Goal: Answer question/provide support: Share knowledge or assist other users

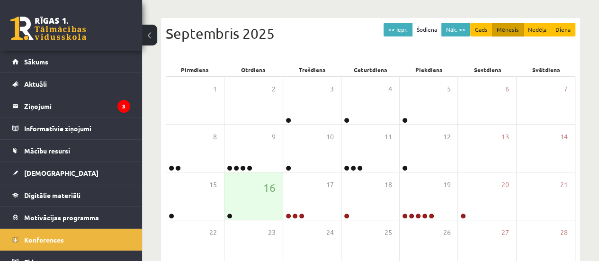
scroll to position [19, 0]
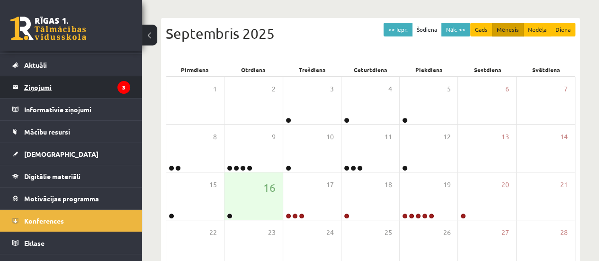
click at [42, 87] on legend "Ziņojumi 3" at bounding box center [77, 87] width 106 height 22
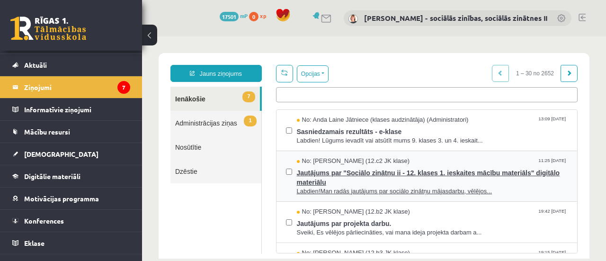
click at [446, 171] on span "Jautājums par "Sociālo zinātņu ii - 12. klases 1. ieskaites mācību materiāls" d…" at bounding box center [432, 176] width 271 height 21
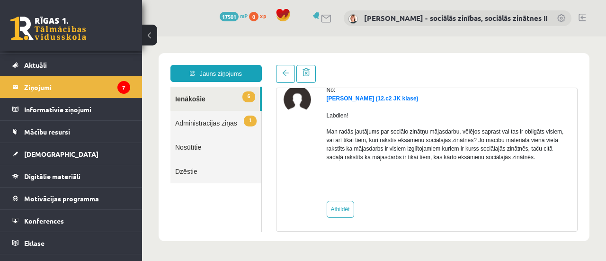
scroll to position [47, 0]
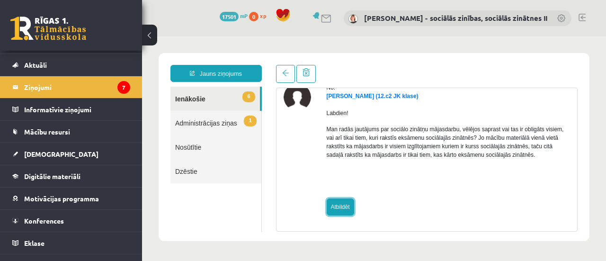
click at [339, 212] on link "Atbildēt" at bounding box center [340, 206] width 27 height 17
type input "**********"
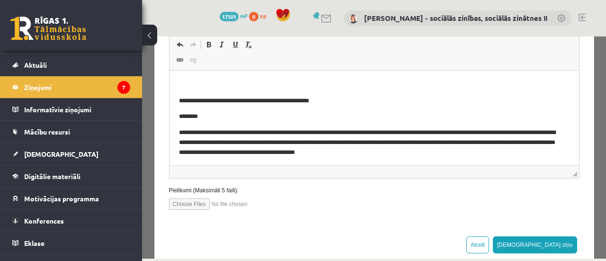
scroll to position [178, 0]
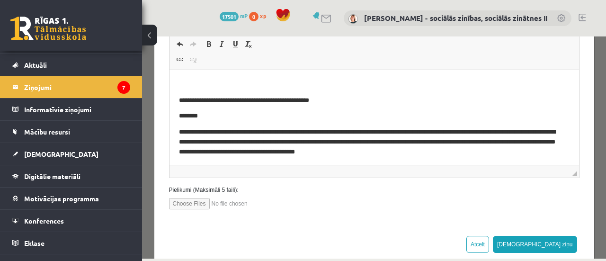
click at [218, 84] on p "Bagātinātā teksta redaktors, wiswyg-editor-47024874013860-1758110255-568" at bounding box center [373, 85] width 391 height 10
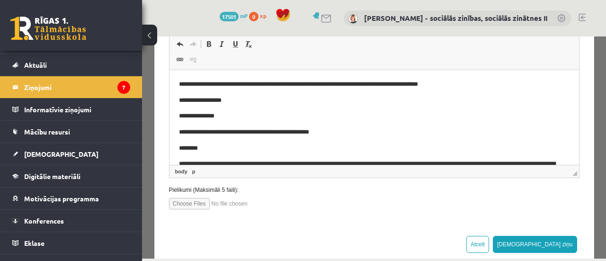
click at [212, 115] on p "**********" at bounding box center [366, 116] width 377 height 10
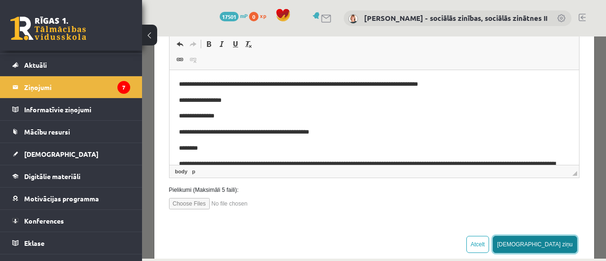
click at [560, 240] on button "[DEMOGRAPHIC_DATA] ziņu" at bounding box center [535, 244] width 84 height 17
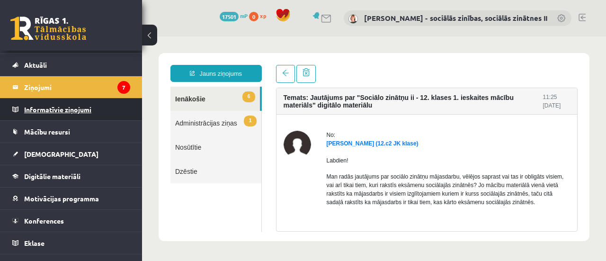
scroll to position [0, 0]
click at [80, 86] on legend "Ziņojumi 7" at bounding box center [77, 87] width 106 height 22
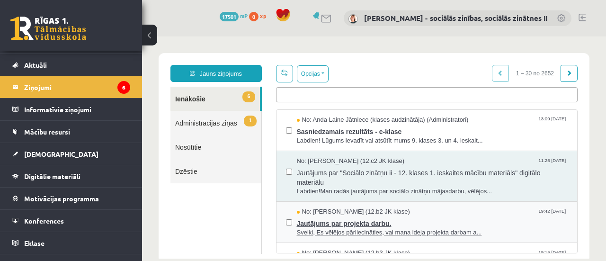
click at [350, 217] on span "Jautājums par projekta darbu." at bounding box center [432, 222] width 271 height 12
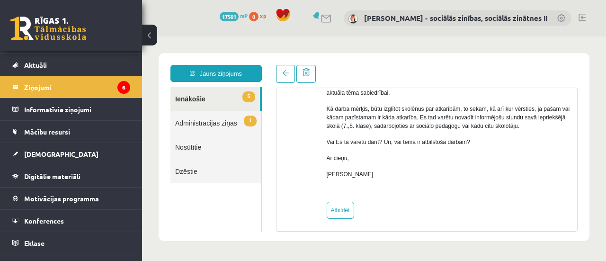
scroll to position [136, 0]
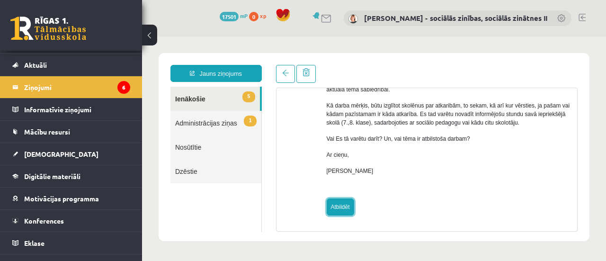
click at [341, 210] on link "Atbildēt" at bounding box center [340, 206] width 27 height 17
type input "**********"
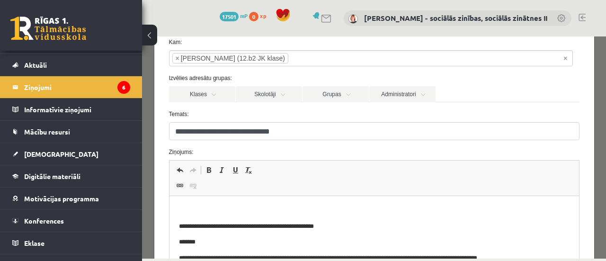
scroll to position [55, 0]
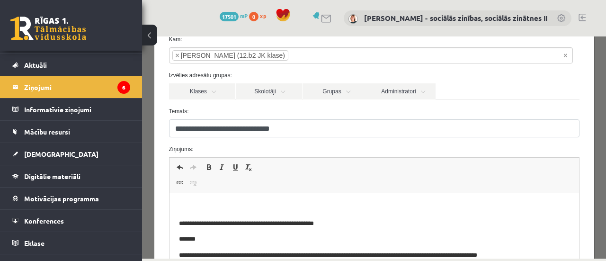
click at [223, 206] on p "Bagātinātā teksta redaktors, wiswyg-editor-47024918889520-1758110353-57" at bounding box center [373, 208] width 391 height 10
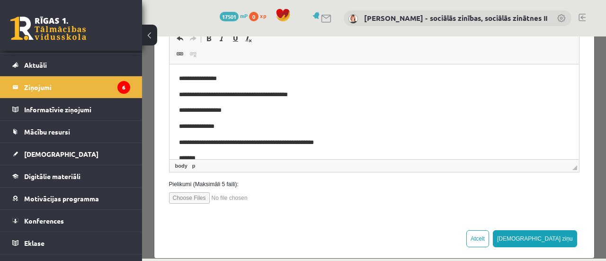
scroll to position [196, 0]
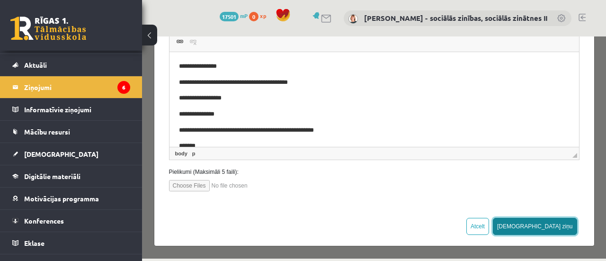
click at [550, 230] on button "[DEMOGRAPHIC_DATA] ziņu" at bounding box center [535, 226] width 84 height 17
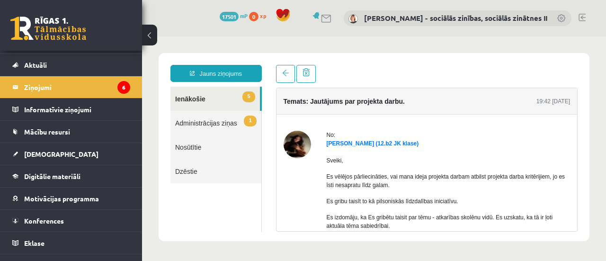
scroll to position [0, 0]
click at [45, 87] on legend "Ziņojumi 6" at bounding box center [77, 87] width 106 height 22
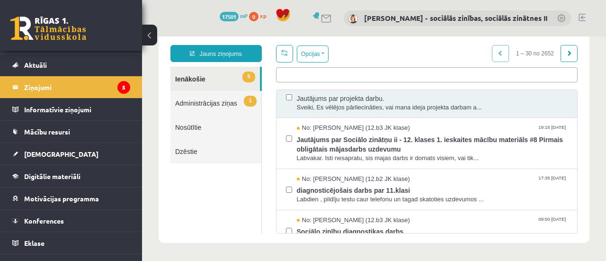
scroll to position [112, 0]
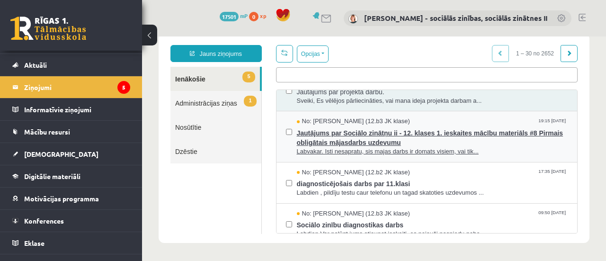
click at [351, 136] on span "Jautājums par Sociālo zinātņu ii - 12. klases 1. ieskaites mācību materiāls #8 …" at bounding box center [432, 136] width 271 height 21
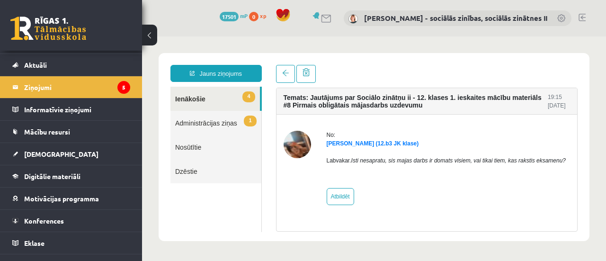
scroll to position [0, 0]
click at [345, 193] on link "Atbildēt" at bounding box center [340, 196] width 27 height 17
type input "**********"
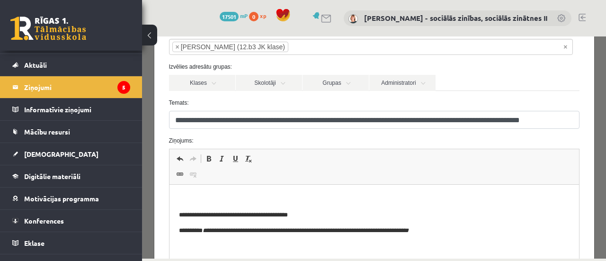
scroll to position [64, 0]
click at [250, 191] on html "**********" at bounding box center [374, 214] width 410 height 61
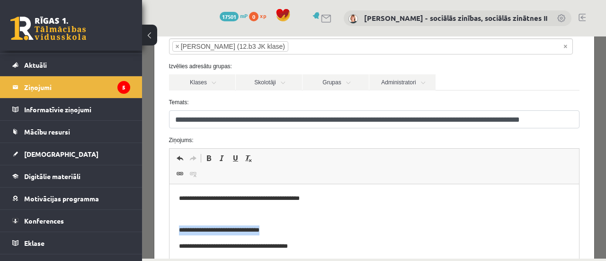
drag, startPoint x: 281, startPoint y: 229, endPoint x: 178, endPoint y: 234, distance: 102.4
click at [178, 234] on p "**********" at bounding box center [370, 230] width 384 height 10
copy p "**********"
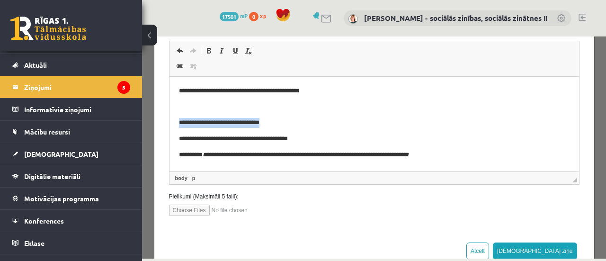
scroll to position [192, 0]
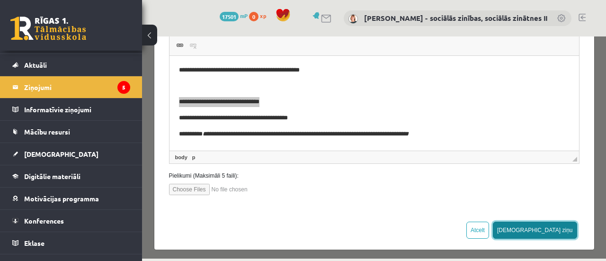
click at [554, 232] on button "[DEMOGRAPHIC_DATA] ziņu" at bounding box center [535, 230] width 84 height 17
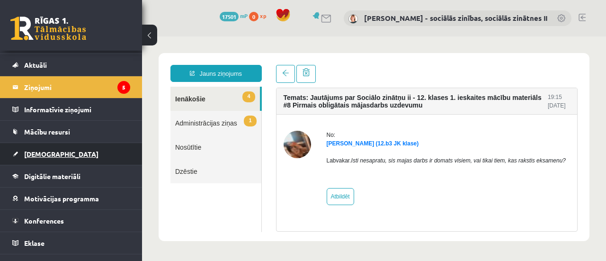
scroll to position [0, 0]
click at [44, 86] on legend "Ziņojumi 5" at bounding box center [77, 87] width 106 height 22
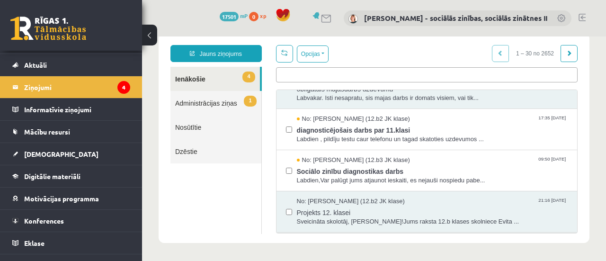
scroll to position [168, 0]
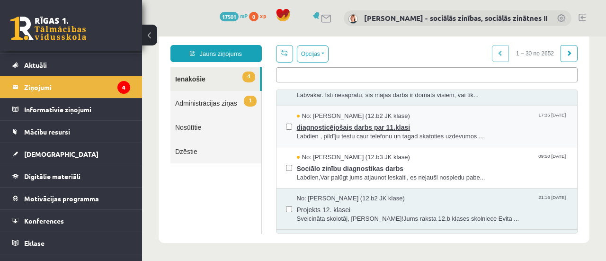
click at [317, 129] on span "diagnosticējošais darbs par 11.klasi" at bounding box center [432, 126] width 271 height 12
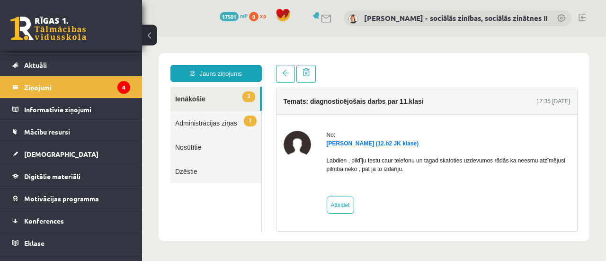
scroll to position [0, 0]
click at [344, 205] on link "Atbildēt" at bounding box center [340, 204] width 27 height 17
type input "**********"
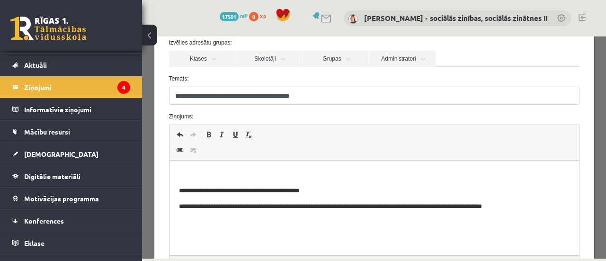
scroll to position [88, 0]
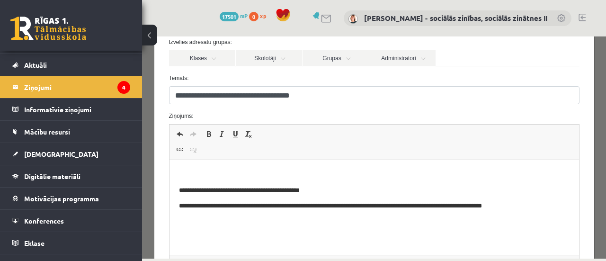
click at [207, 172] on p "Bagātinātā teksta redaktors, wiswyg-editor-47024749555900-1758110514-693" at bounding box center [373, 174] width 391 height 10
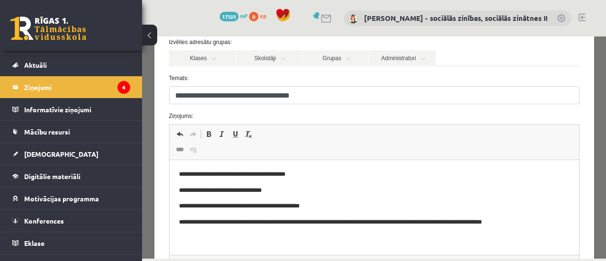
click at [265, 192] on p "**********" at bounding box center [370, 191] width 384 height 10
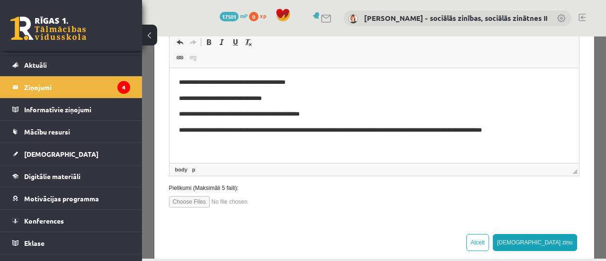
scroll to position [182, 0]
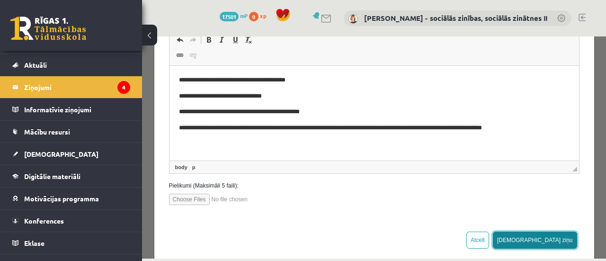
click at [552, 240] on button "[DEMOGRAPHIC_DATA] ziņu" at bounding box center [535, 240] width 84 height 17
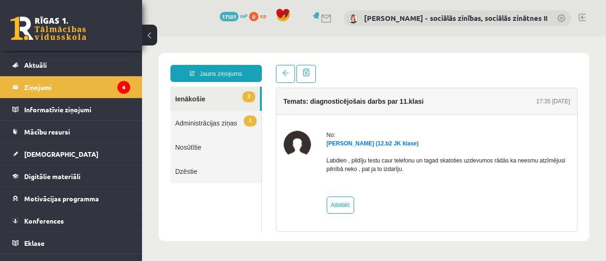
scroll to position [0, 0]
click at [46, 89] on legend "Ziņojumi 4" at bounding box center [77, 87] width 106 height 22
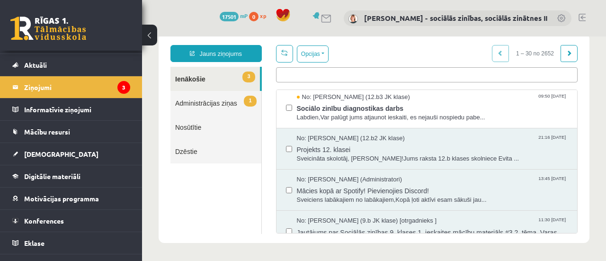
scroll to position [231, 0]
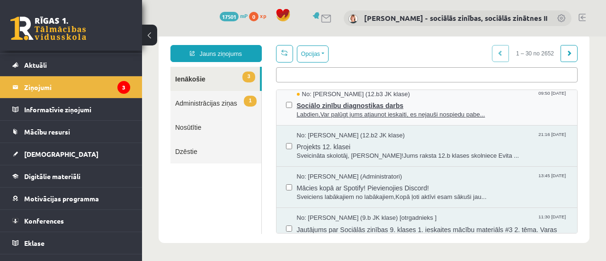
click at [337, 102] on span "Sociālo zinību diagnostikas darbs" at bounding box center [432, 104] width 271 height 12
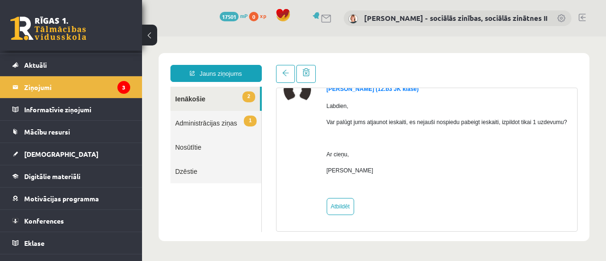
scroll to position [62, 0]
click at [336, 203] on link "Atbildēt" at bounding box center [340, 206] width 27 height 17
type input "**********"
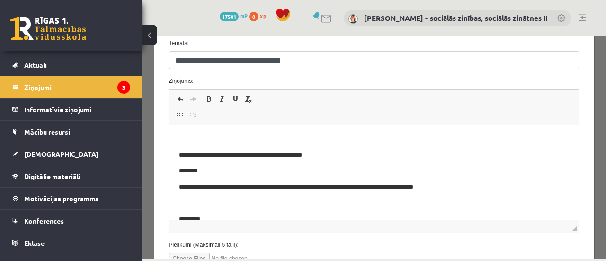
scroll to position [131, 0]
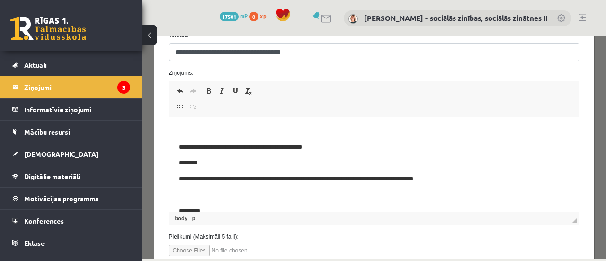
click at [198, 130] on p "Bagātinātā teksta redaktors, wiswyg-editor-47024848386120-1758110576-475" at bounding box center [373, 131] width 391 height 10
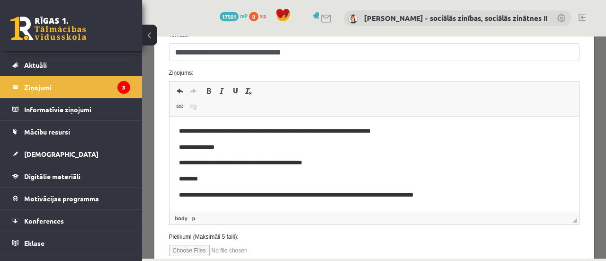
scroll to position [46, 0]
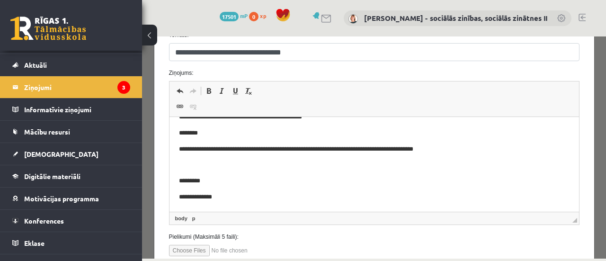
drag, startPoint x: 569, startPoint y: 142, endPoint x: 608, endPoint y: 285, distance: 148.7
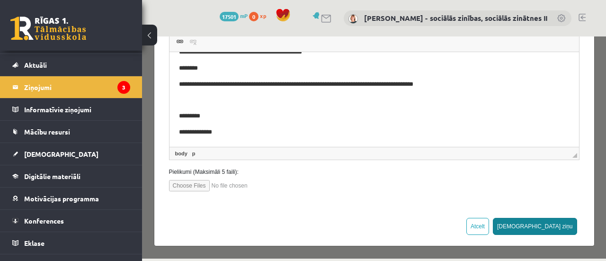
click at [546, 225] on button "[DEMOGRAPHIC_DATA] ziņu" at bounding box center [535, 226] width 84 height 17
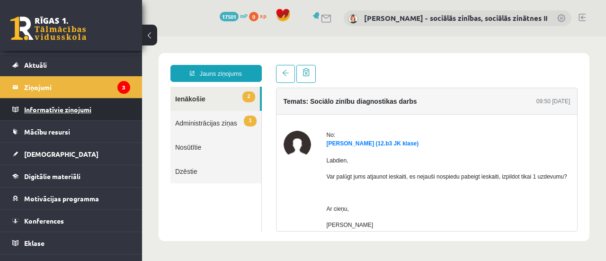
scroll to position [0, 0]
click at [43, 88] on legend "Ziņojumi 3" at bounding box center [77, 87] width 106 height 22
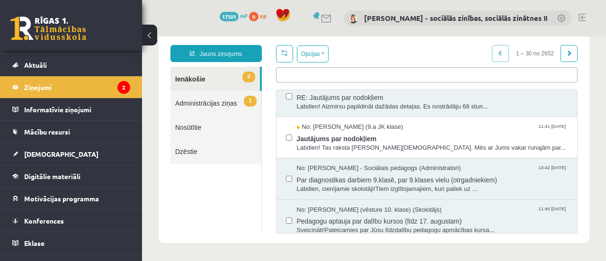
scroll to position [417, 0]
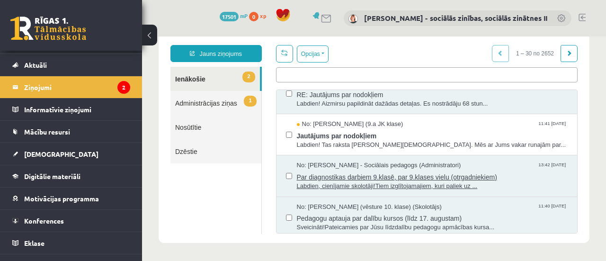
click at [405, 172] on span "Par diagnostikas darbiem 9.klasē, par 9.klases vielu (otrgadniekiem)" at bounding box center [432, 176] width 271 height 12
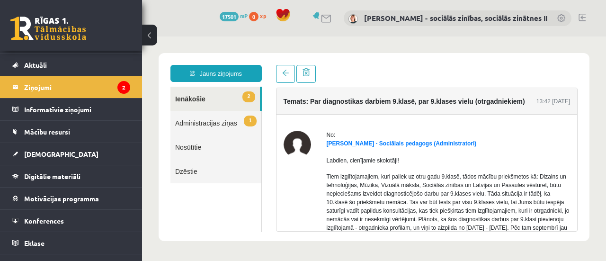
scroll to position [0, 0]
click at [192, 98] on link "2 Ienākošie" at bounding box center [214, 99] width 89 height 24
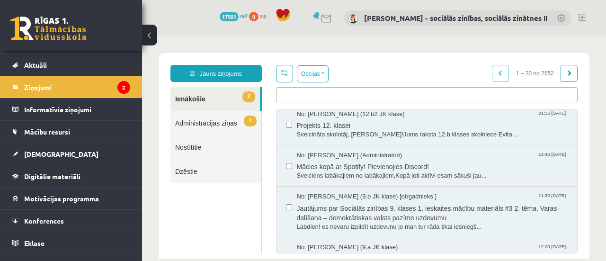
scroll to position [269, 0]
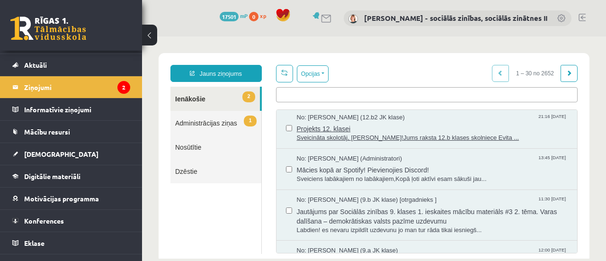
click at [362, 131] on span "Projekts 12. klasei" at bounding box center [432, 128] width 271 height 12
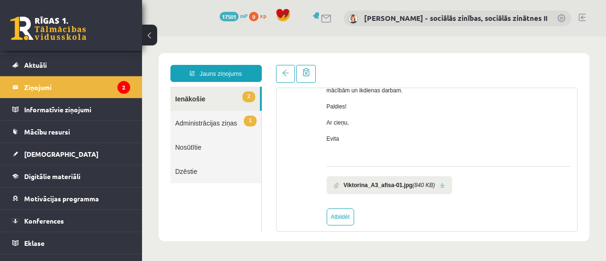
scroll to position [249, 0]
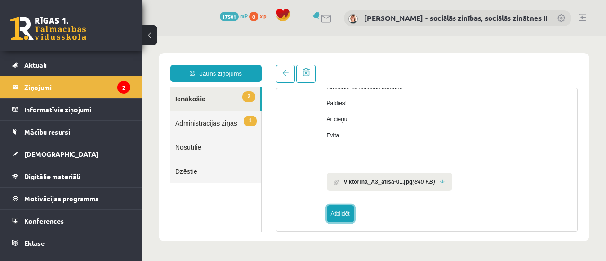
click at [337, 214] on link "Atbildēt" at bounding box center [340, 213] width 27 height 17
type input "**********"
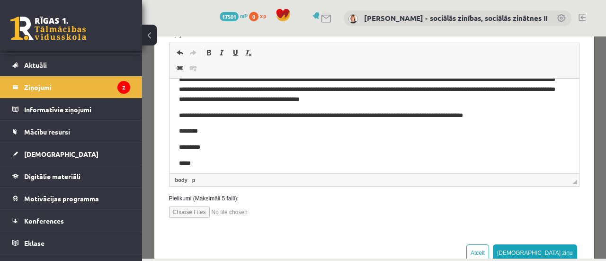
scroll to position [157, 0]
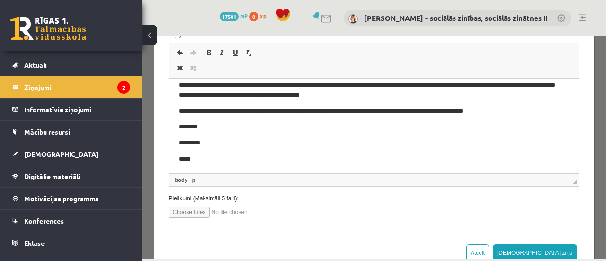
drag, startPoint x: 567, startPoint y: 106, endPoint x: 593, endPoint y: 219, distance: 116.1
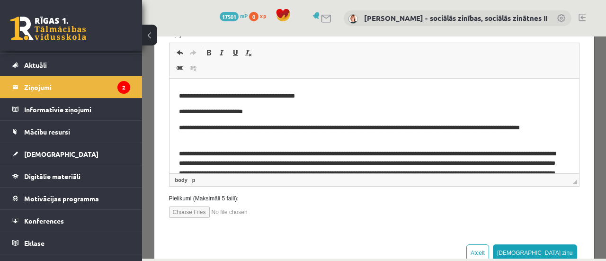
scroll to position [0, 0]
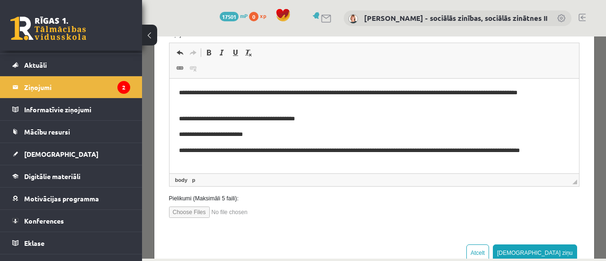
click at [471, 93] on p "**********" at bounding box center [366, 98] width 377 height 20
click at [216, 105] on p "**********" at bounding box center [366, 98] width 377 height 20
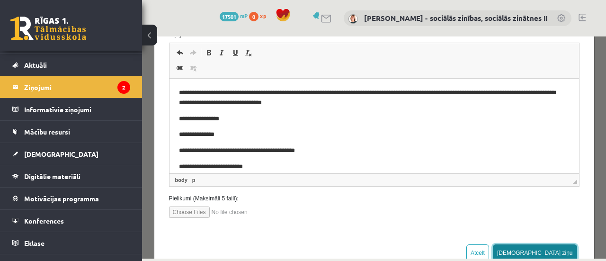
click at [550, 252] on button "[DEMOGRAPHIC_DATA] ziņu" at bounding box center [535, 252] width 84 height 17
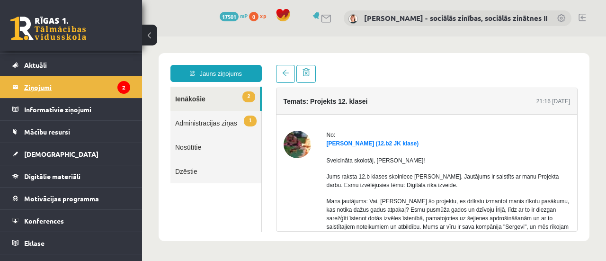
click at [47, 87] on legend "Ziņojumi 2" at bounding box center [77, 87] width 106 height 22
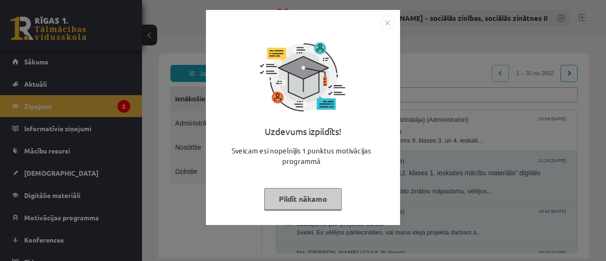
click at [387, 22] on img "Close" at bounding box center [387, 23] width 14 height 14
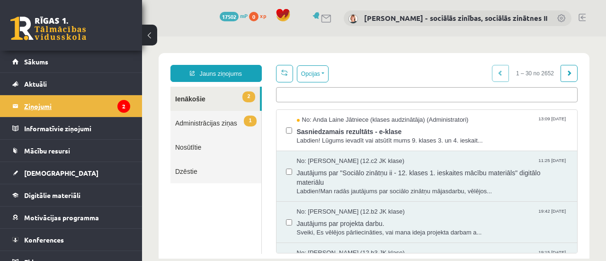
click at [41, 106] on legend "Ziņojumi 2" at bounding box center [77, 106] width 106 height 22
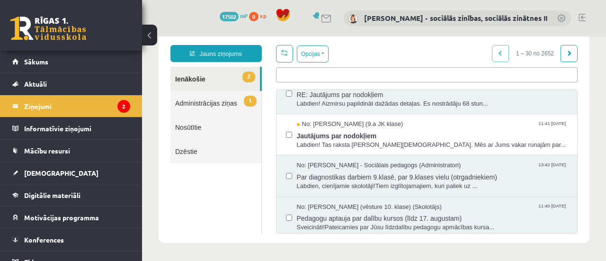
scroll to position [420, 0]
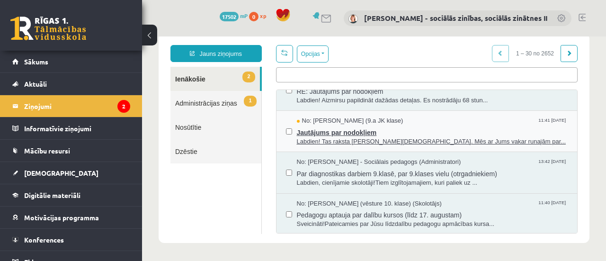
click at [360, 137] on span "Labdien! Tas raksta Andris Gudreniks. Mēs ar Jums vakar runajām par..." at bounding box center [432, 141] width 271 height 9
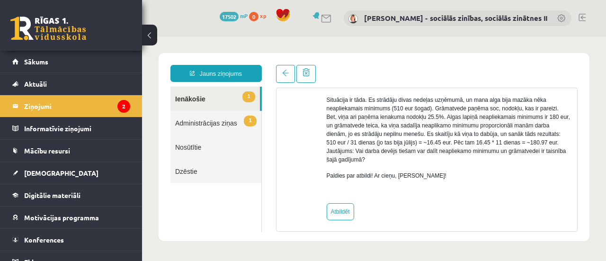
scroll to position [90, 0]
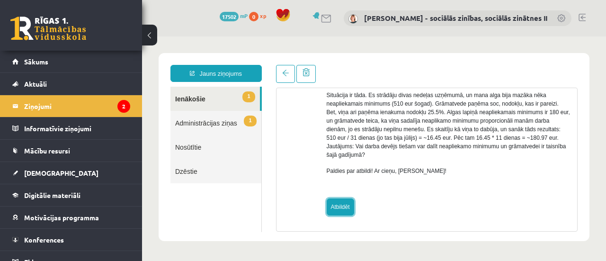
click at [336, 209] on link "Atbildēt" at bounding box center [340, 206] width 27 height 17
type input "**********"
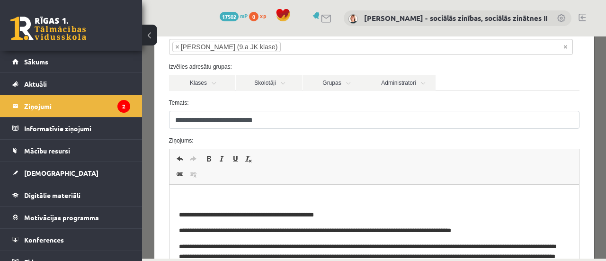
scroll to position [68, 0]
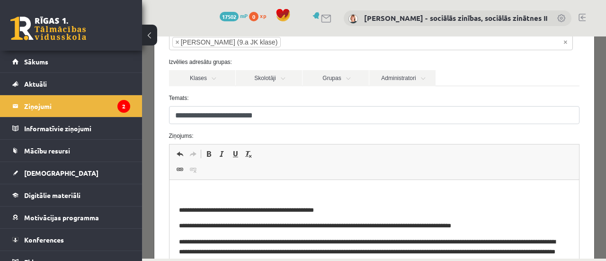
click at [191, 189] on p "Bagātinātā teksta redaktors, wiswyg-editor-47024961719600-1758110864-445" at bounding box center [373, 194] width 391 height 10
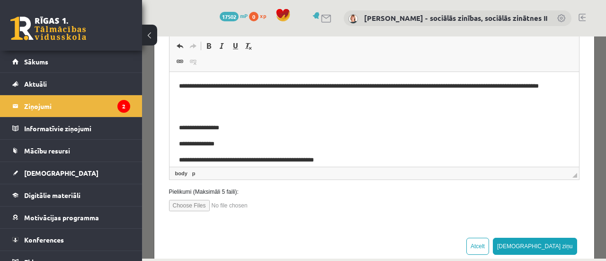
scroll to position [180, 0]
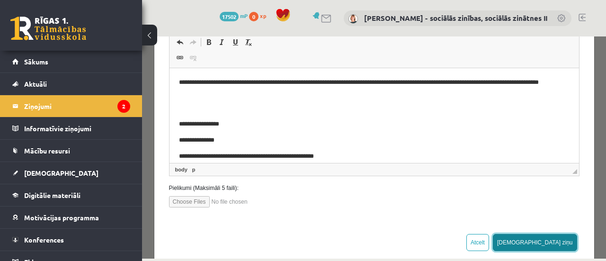
click at [551, 241] on button "[DEMOGRAPHIC_DATA] ziņu" at bounding box center [535, 242] width 84 height 17
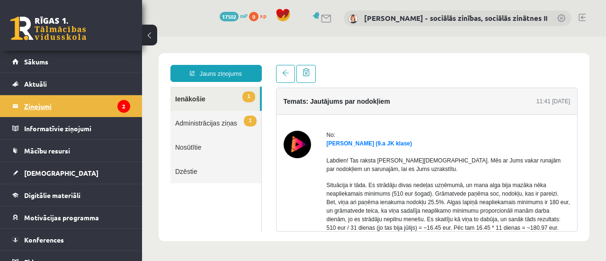
scroll to position [0, 0]
click at [44, 106] on legend "Ziņojumi 2" at bounding box center [77, 106] width 106 height 22
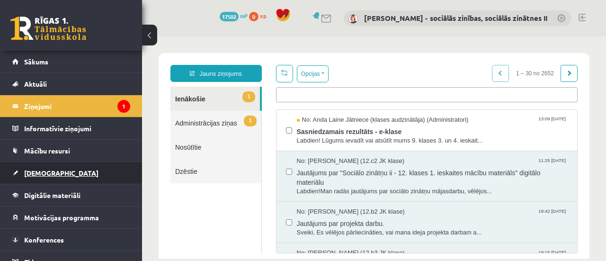
click at [41, 174] on span "[DEMOGRAPHIC_DATA]" at bounding box center [61, 173] width 74 height 9
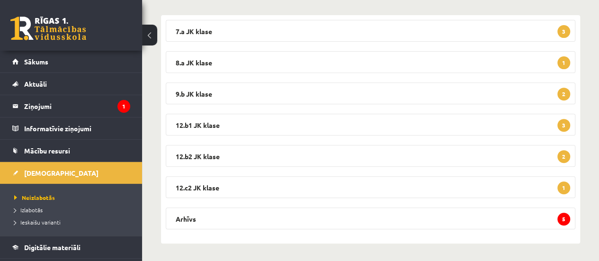
scroll to position [155, 0]
click at [562, 68] on legend "8.a JK klase 1" at bounding box center [371, 62] width 410 height 22
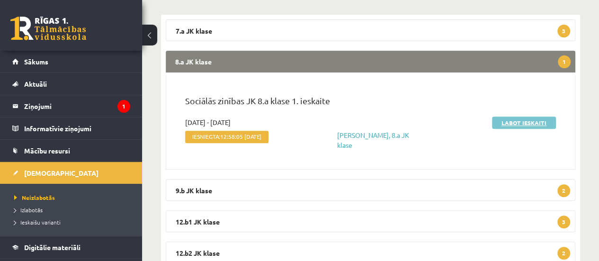
click at [523, 119] on link "Labot ieskaiti" at bounding box center [524, 122] width 64 height 12
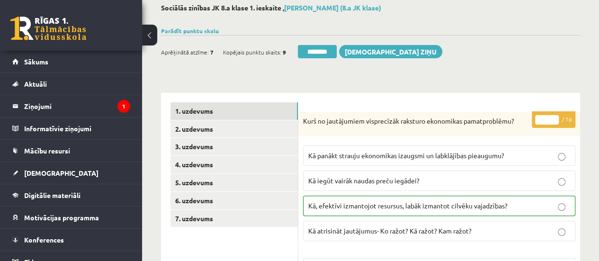
scroll to position [54, 0]
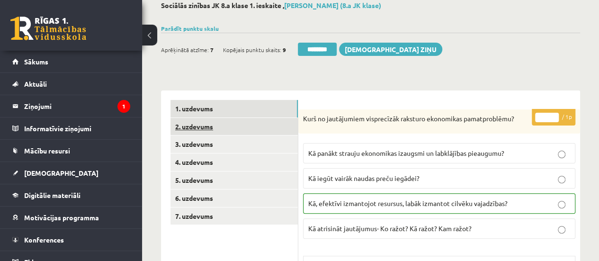
click at [278, 126] on link "2. uzdevums" at bounding box center [233, 127] width 127 height 18
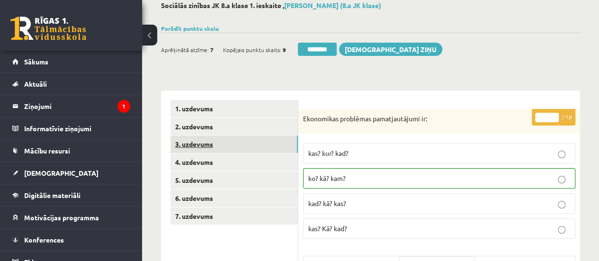
click at [279, 143] on link "3. uzdevums" at bounding box center [233, 144] width 127 height 18
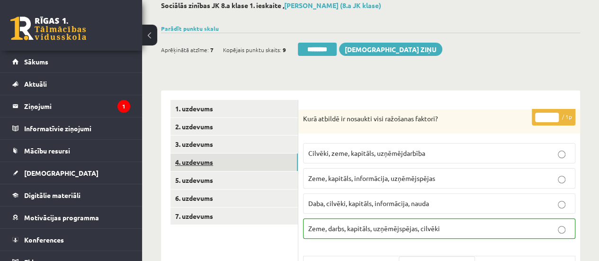
click at [283, 163] on link "4. uzdevums" at bounding box center [233, 162] width 127 height 18
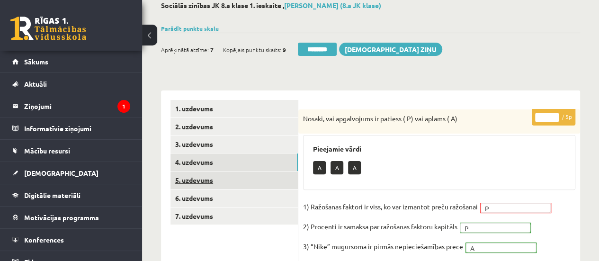
scroll to position [0, 0]
click at [284, 177] on link "5. uzdevums" at bounding box center [233, 180] width 127 height 18
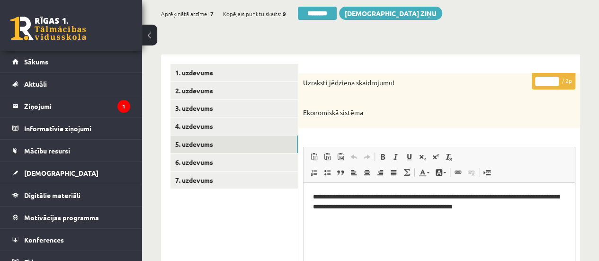
scroll to position [107, 0]
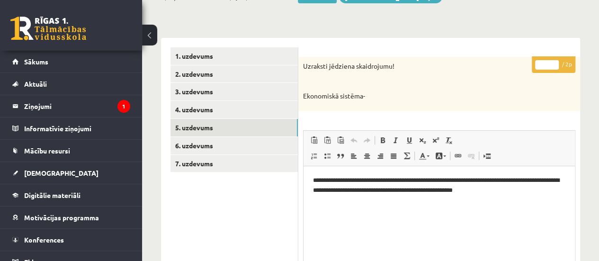
type input "*"
click at [552, 60] on input "*" at bounding box center [547, 64] width 24 height 9
click at [269, 144] on link "6. uzdevums" at bounding box center [233, 146] width 127 height 18
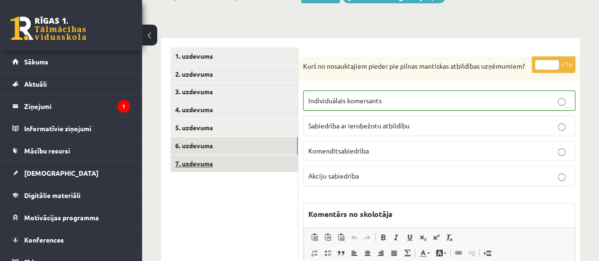
scroll to position [0, 0]
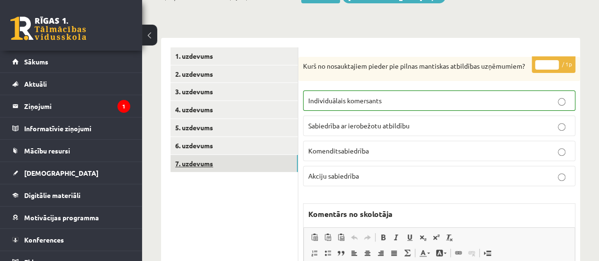
click at [276, 167] on link "7. uzdevums" at bounding box center [233, 164] width 127 height 18
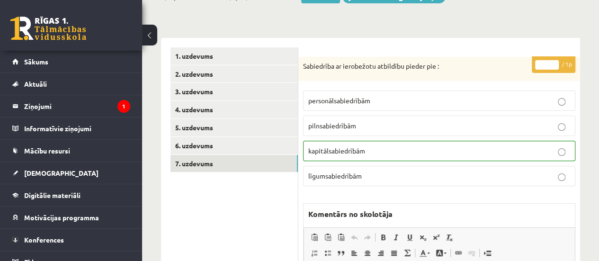
scroll to position [19, 0]
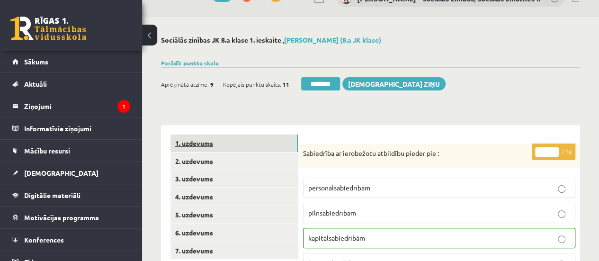
click at [211, 142] on link "1. uzdevums" at bounding box center [233, 143] width 127 height 18
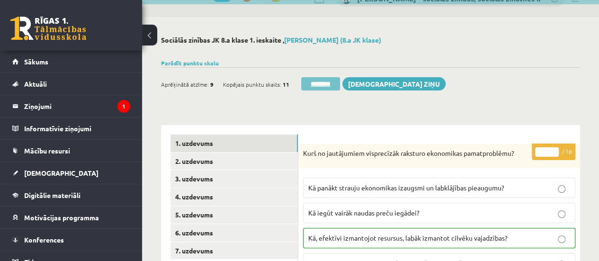
click at [325, 85] on input "********" at bounding box center [320, 83] width 39 height 13
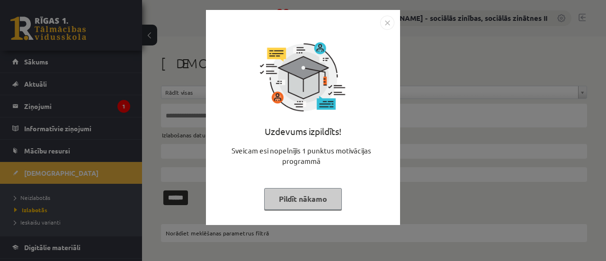
click at [295, 198] on button "Pildīt nākamo" at bounding box center [303, 199] width 78 height 22
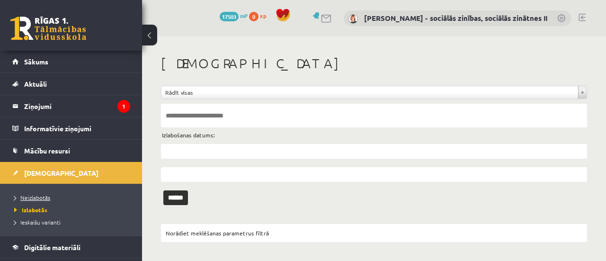
click at [35, 199] on span "Neizlabotās" at bounding box center [32, 198] width 36 height 8
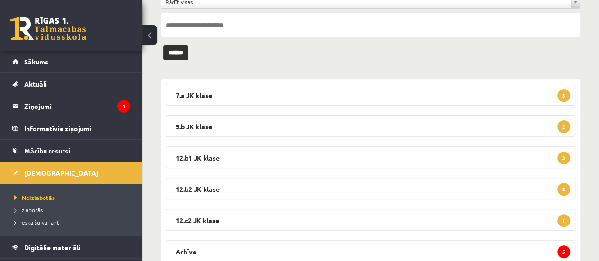
scroll to position [100, 0]
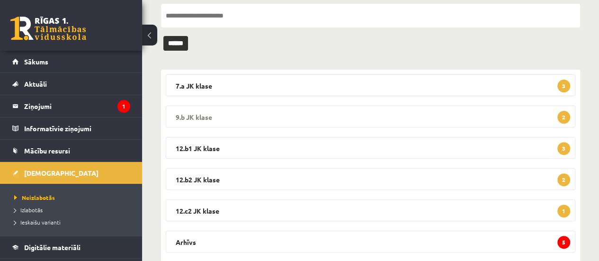
click at [563, 117] on span "2" at bounding box center [563, 117] width 13 height 13
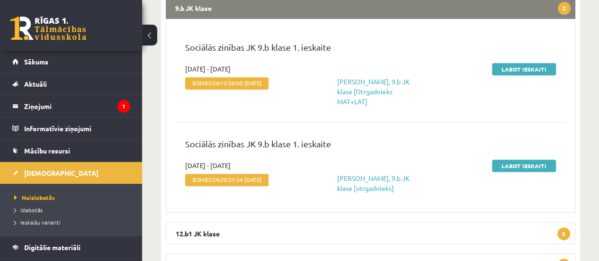
scroll to position [219, 0]
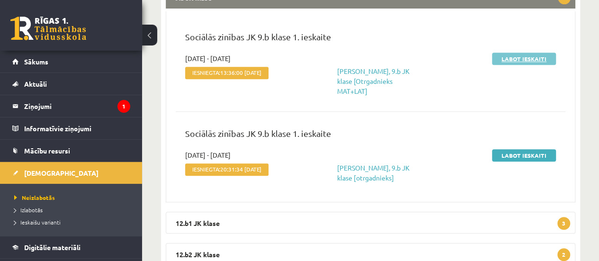
click at [518, 59] on link "Labot ieskaiti" at bounding box center [524, 59] width 64 height 12
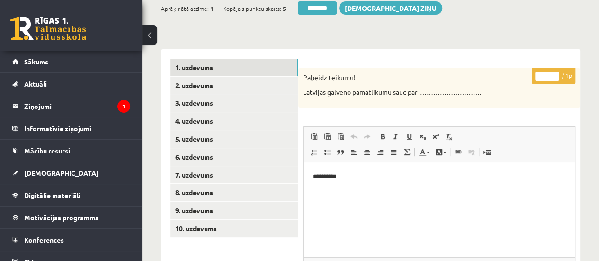
scroll to position [96, 0]
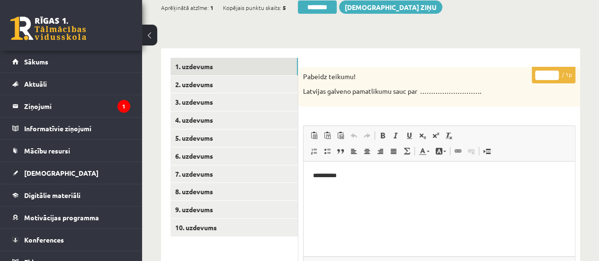
type input "*"
click at [554, 73] on input "*" at bounding box center [547, 75] width 24 height 9
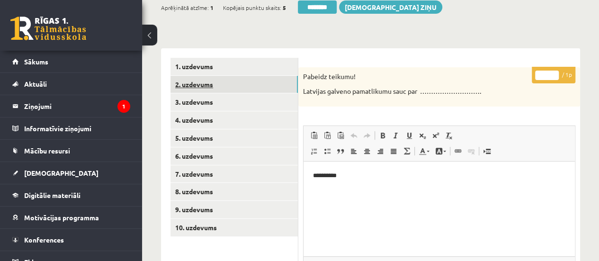
click at [288, 88] on link "2. uzdevums" at bounding box center [233, 85] width 127 height 18
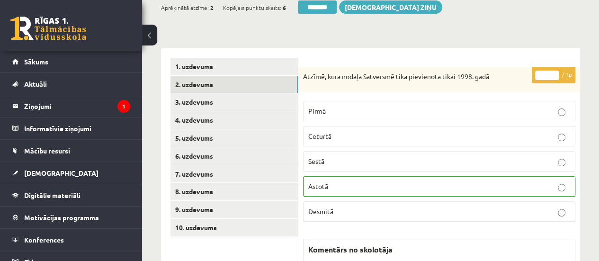
scroll to position [0, 0]
click at [291, 107] on link "3. uzdevums" at bounding box center [233, 102] width 127 height 18
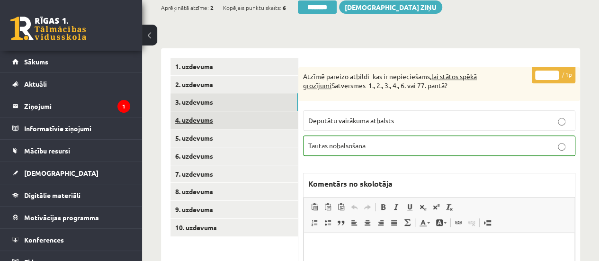
click at [294, 121] on link "4. uzdevums" at bounding box center [233, 120] width 127 height 18
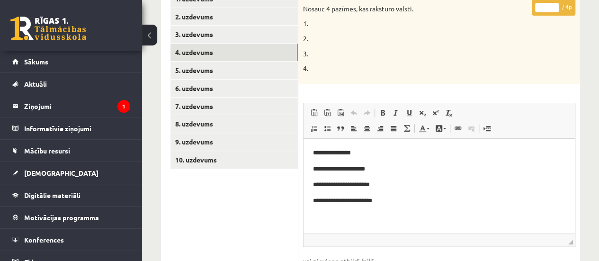
scroll to position [166, 0]
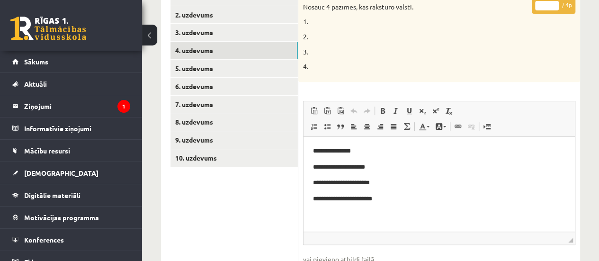
type input "*"
click at [555, 1] on input "*" at bounding box center [547, 5] width 24 height 9
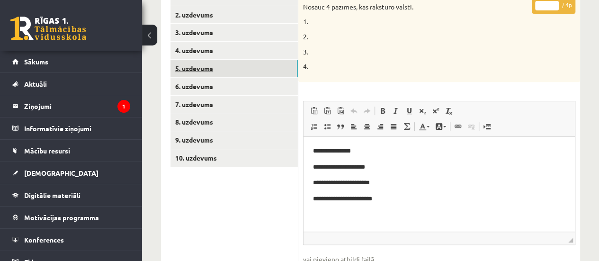
click at [263, 71] on link "5. uzdevums" at bounding box center [233, 69] width 127 height 18
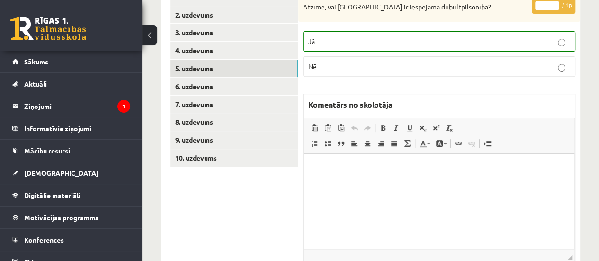
scroll to position [0, 0]
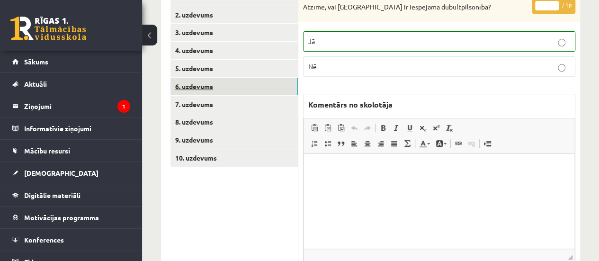
click at [278, 87] on link "6. uzdevums" at bounding box center [233, 87] width 127 height 18
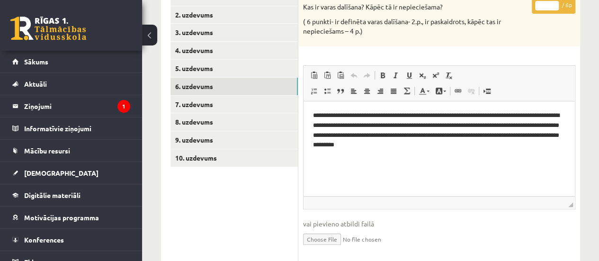
type input "*"
click at [553, 2] on input "*" at bounding box center [547, 5] width 24 height 9
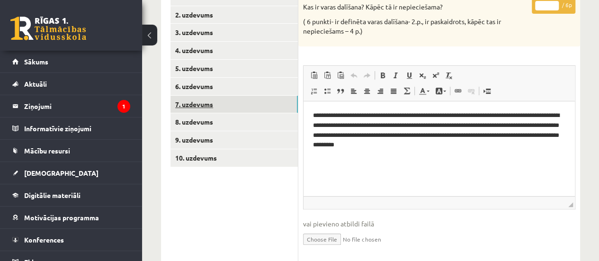
click at [267, 104] on link "7. uzdevums" at bounding box center [233, 105] width 127 height 18
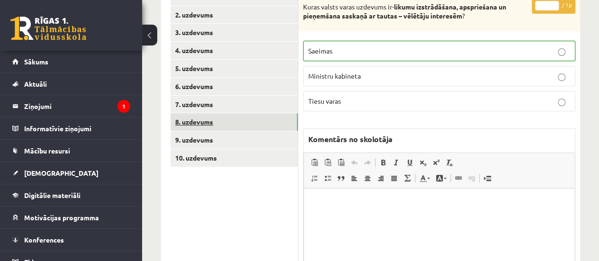
click at [287, 117] on link "8. uzdevums" at bounding box center [233, 122] width 127 height 18
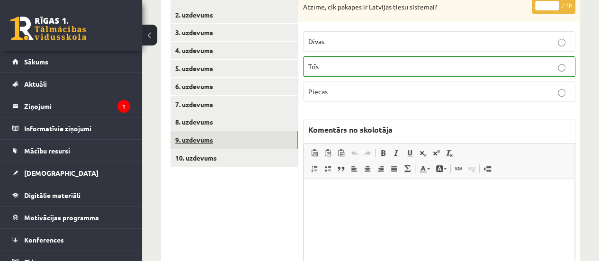
click at [282, 136] on link "9. uzdevums" at bounding box center [233, 140] width 127 height 18
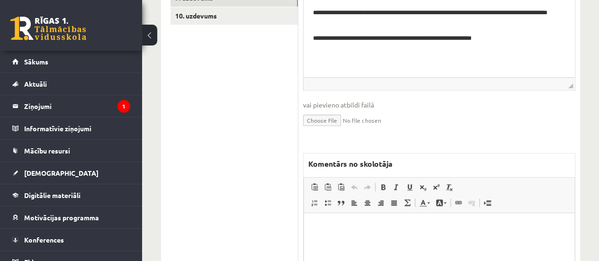
scroll to position [307, 0]
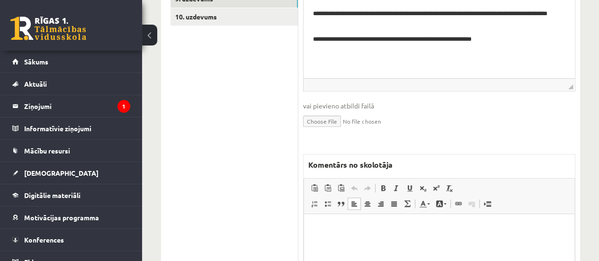
click at [341, 230] on p "Bagātinātā teksta redaktors, wiswyg-editor-47024771222900-1758111082-422" at bounding box center [438, 228] width 251 height 10
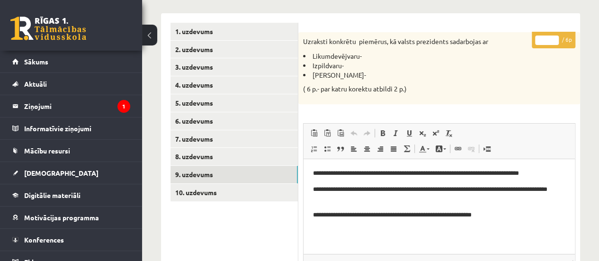
scroll to position [124, 0]
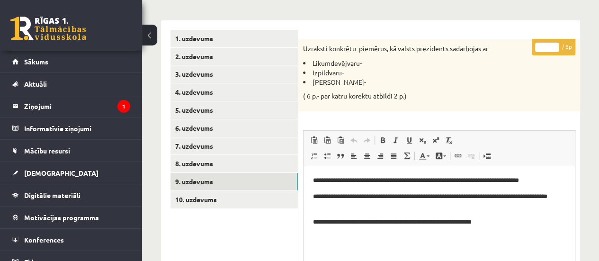
click at [554, 44] on input "*" at bounding box center [547, 47] width 24 height 9
type input "*"
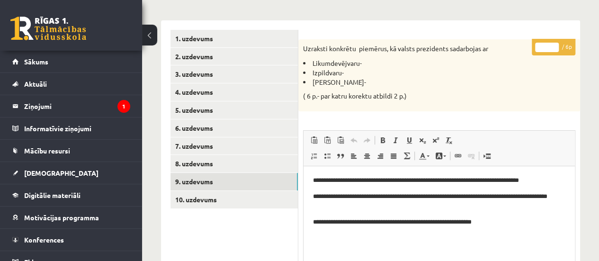
click at [554, 44] on input "*" at bounding box center [547, 47] width 24 height 9
click at [196, 199] on link "10. uzdevums" at bounding box center [233, 200] width 127 height 18
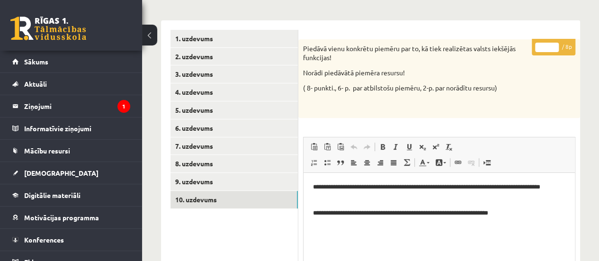
scroll to position [0, 0]
click at [552, 45] on input "*" at bounding box center [547, 47] width 24 height 9
type input "*"
click at [552, 45] on input "*" at bounding box center [547, 47] width 24 height 9
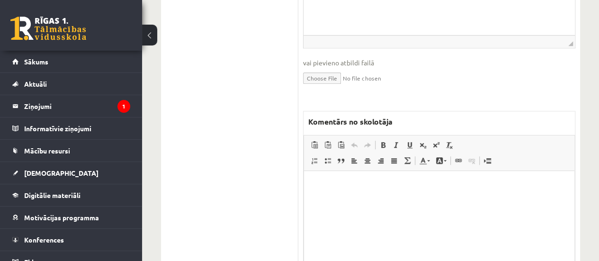
scroll to position [358, 0]
click at [332, 198] on html at bounding box center [439, 183] width 270 height 29
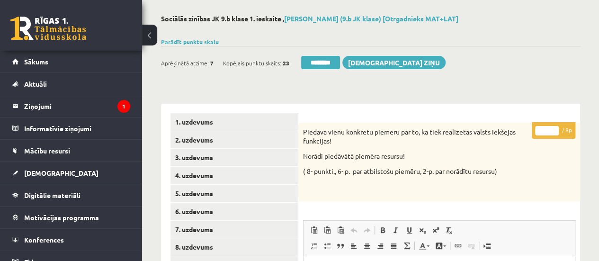
scroll to position [36, 0]
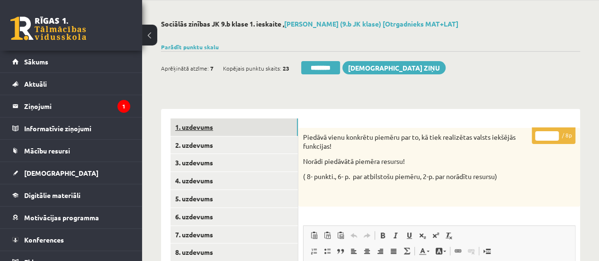
click at [214, 126] on link "1. uzdevums" at bounding box center [233, 127] width 127 height 18
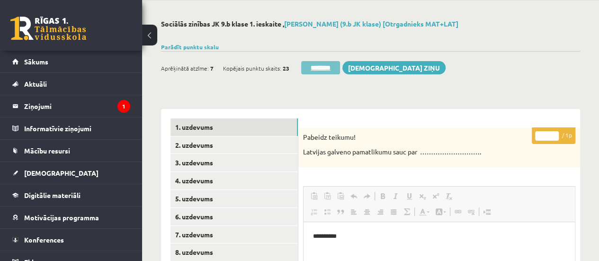
scroll to position [0, 0]
click at [319, 67] on input "********" at bounding box center [320, 67] width 39 height 13
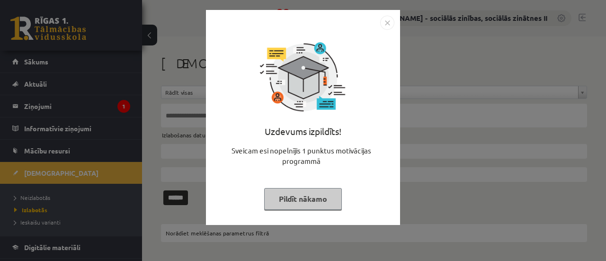
click at [39, 196] on div "Uzdevums izpildīts! Sveicam esi nopelnījis 1 punktus motivācijas programmā Pild…" at bounding box center [303, 130] width 606 height 261
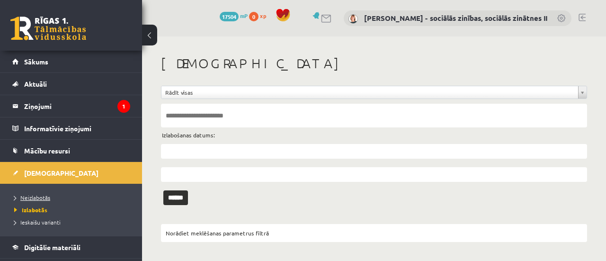
click at [37, 196] on span "Neizlabotās" at bounding box center [32, 198] width 36 height 8
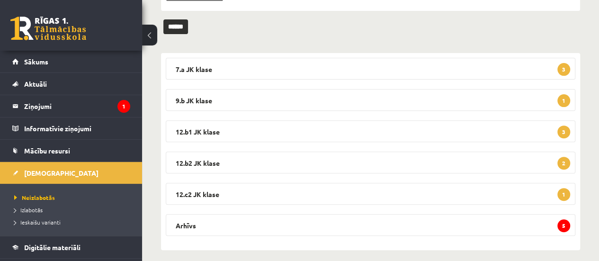
scroll to position [124, 0]
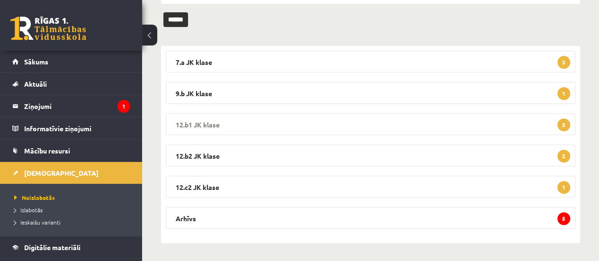
click at [563, 121] on span "3" at bounding box center [563, 124] width 13 height 13
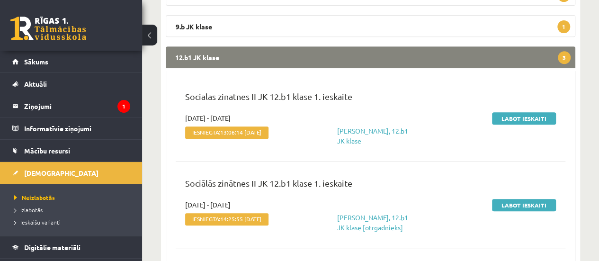
scroll to position [192, 0]
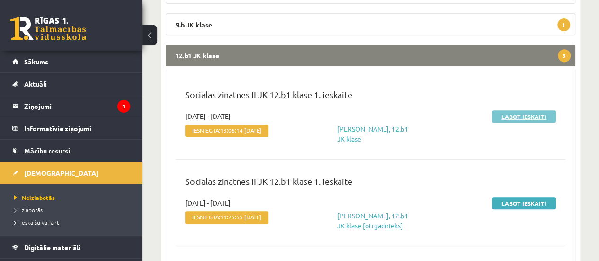
click at [531, 116] on link "Labot ieskaiti" at bounding box center [524, 116] width 64 height 12
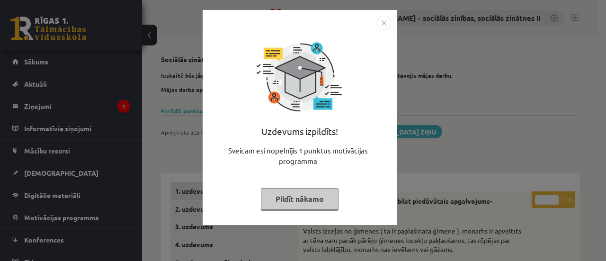
click at [383, 22] on img "Close" at bounding box center [384, 23] width 14 height 14
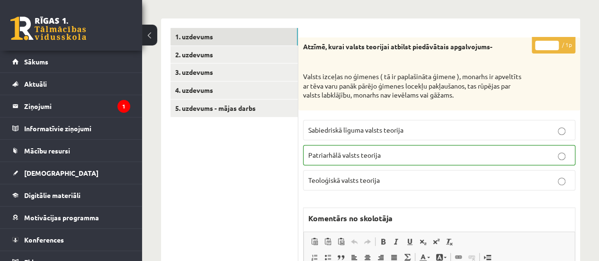
scroll to position [156, 0]
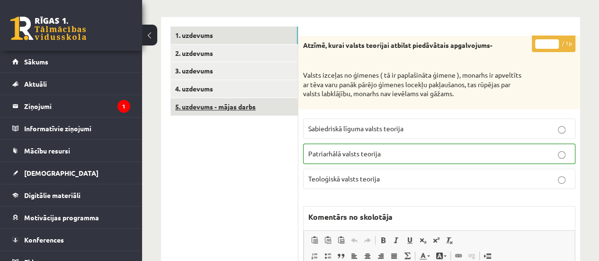
click at [209, 106] on link "5. uzdevums - mājas darbs" at bounding box center [233, 107] width 127 height 18
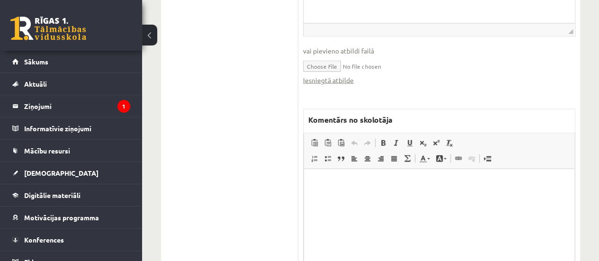
scroll to position [1046, 0]
click at [335, 81] on link "Iesniegtā atbilde" at bounding box center [328, 82] width 51 height 10
